Goal: Information Seeking & Learning: Learn about a topic

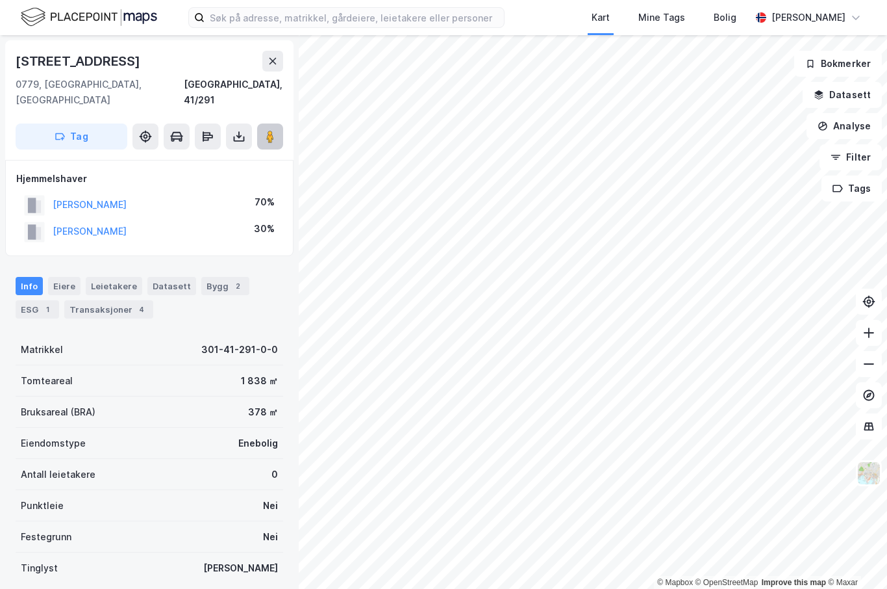
click at [276, 130] on icon at bounding box center [270, 136] width 13 height 13
click at [283, 123] on button at bounding box center [270, 136] width 26 height 26
click at [282, 123] on button at bounding box center [270, 136] width 26 height 26
click at [272, 130] on image at bounding box center [270, 136] width 8 height 13
click at [281, 123] on button at bounding box center [270, 136] width 26 height 26
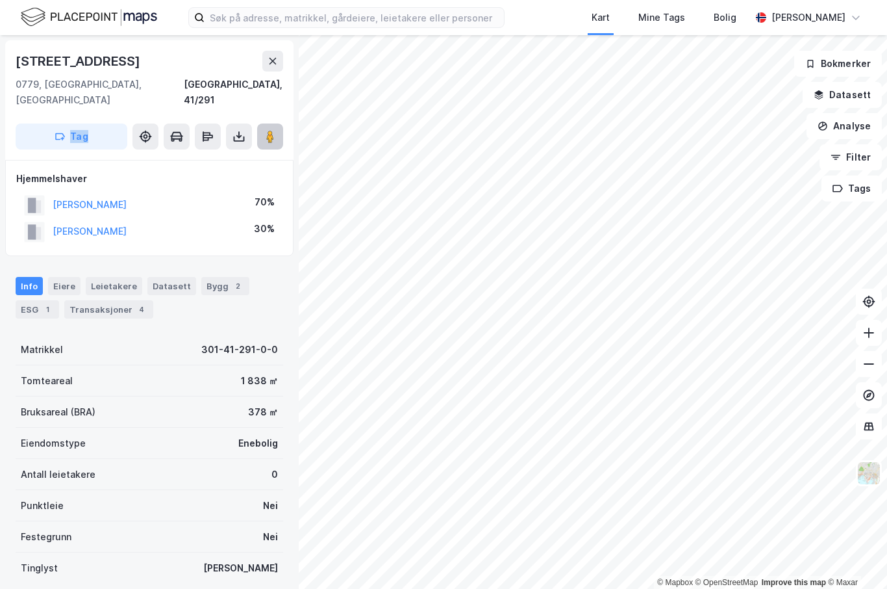
click at [271, 123] on button at bounding box center [270, 136] width 26 height 26
click at [269, 130] on image at bounding box center [270, 136] width 8 height 13
click at [270, 130] on image at bounding box center [270, 136] width 8 height 13
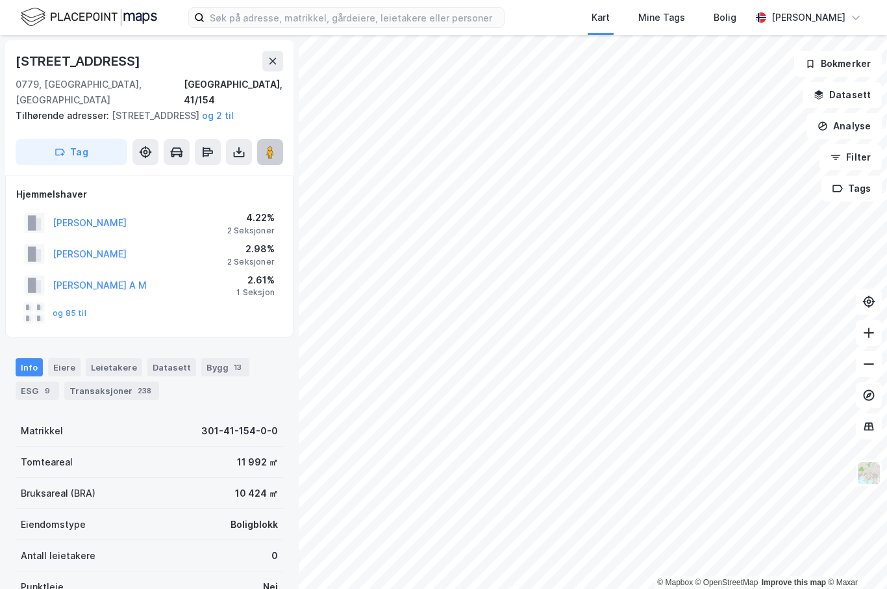
click at [272, 141] on button at bounding box center [270, 152] width 26 height 26
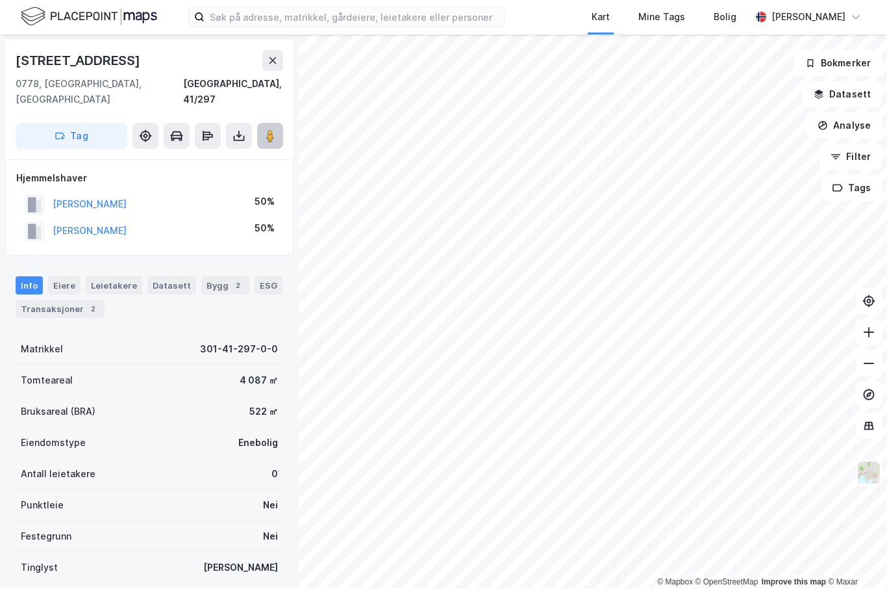
click at [275, 130] on icon at bounding box center [270, 136] width 13 height 13
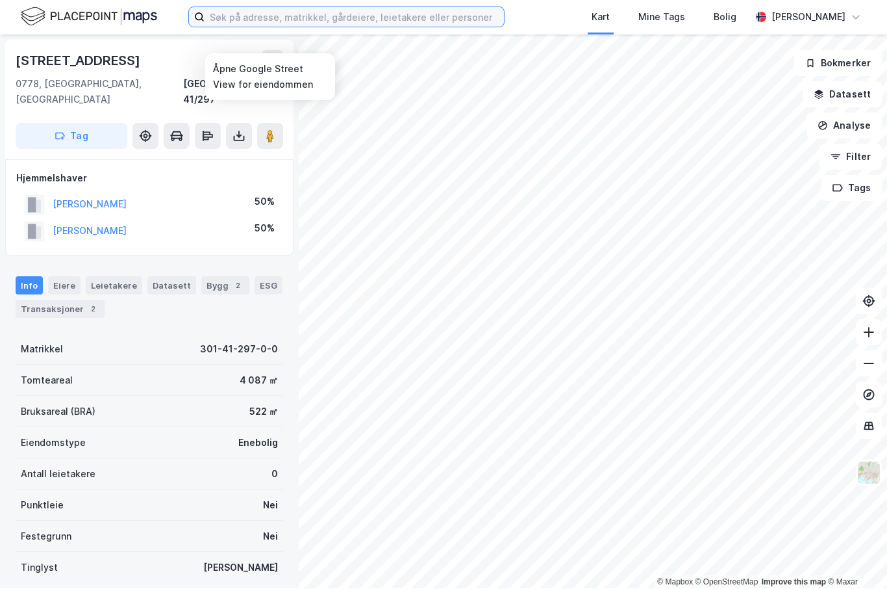
click at [286, 25] on input at bounding box center [354, 17] width 299 height 19
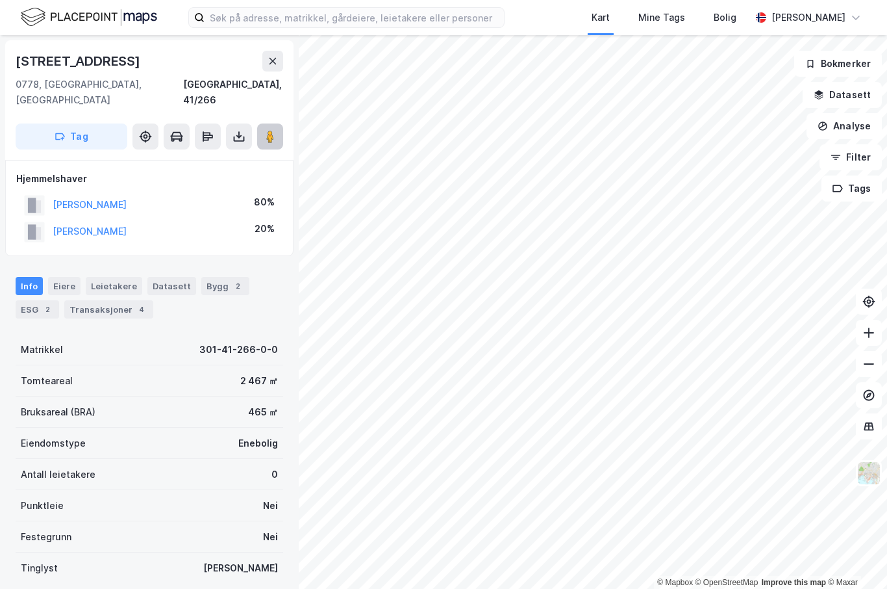
click at [270, 130] on image at bounding box center [270, 136] width 8 height 13
click at [279, 127] on button at bounding box center [270, 136] width 26 height 26
click at [282, 78] on div "[GEOGRAPHIC_DATA], 41/266" at bounding box center [233, 92] width 100 height 31
click at [282, 128] on button at bounding box center [270, 136] width 26 height 26
click at [277, 71] on button at bounding box center [272, 61] width 21 height 21
